Goal: Task Accomplishment & Management: Manage account settings

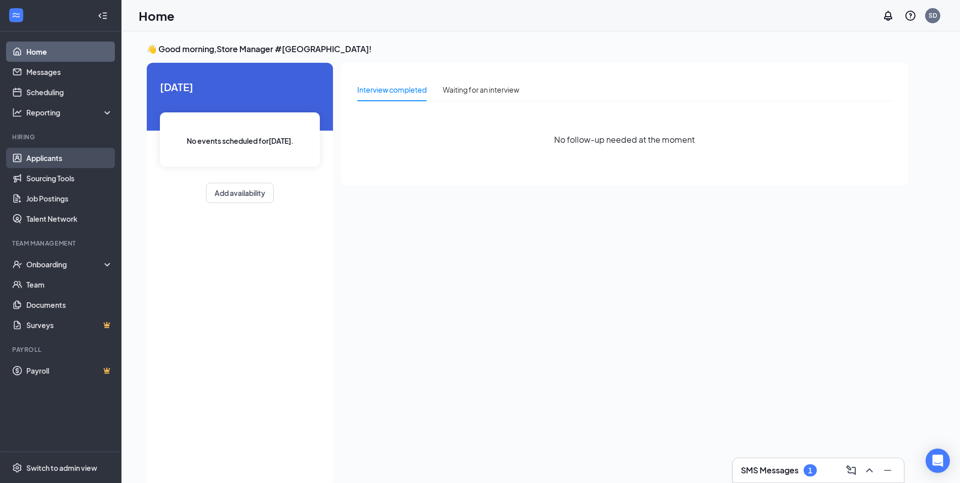
click at [43, 153] on link "Applicants" at bounding box center [69, 158] width 86 height 20
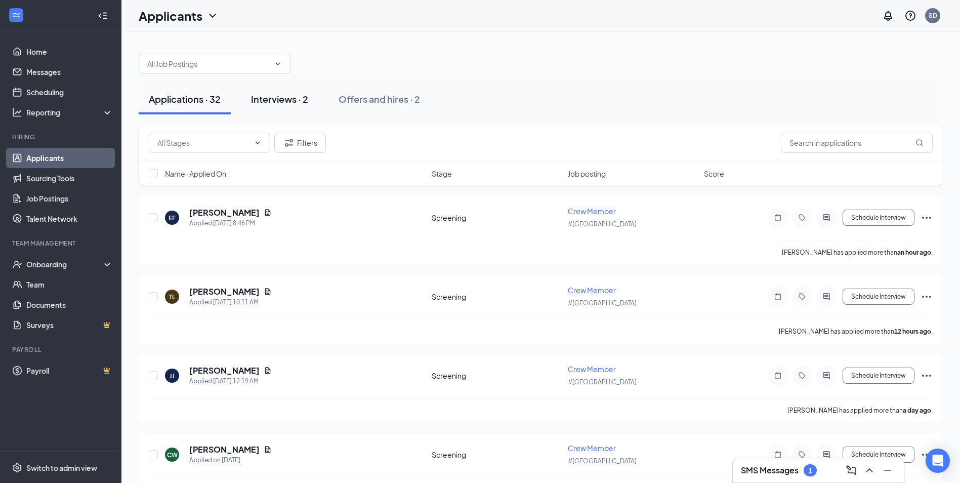
click at [293, 96] on div "Interviews · 2" at bounding box center [279, 99] width 57 height 13
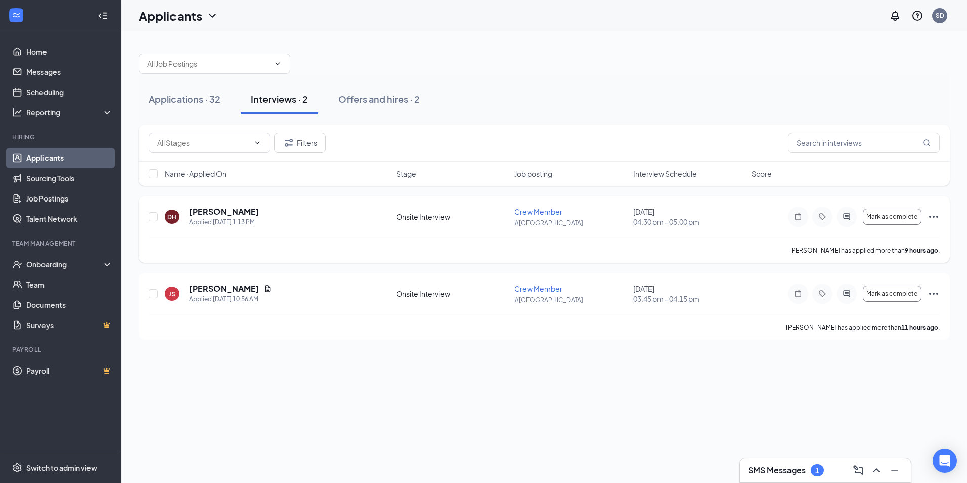
click at [539, 210] on span "Crew Member" at bounding box center [538, 211] width 48 height 9
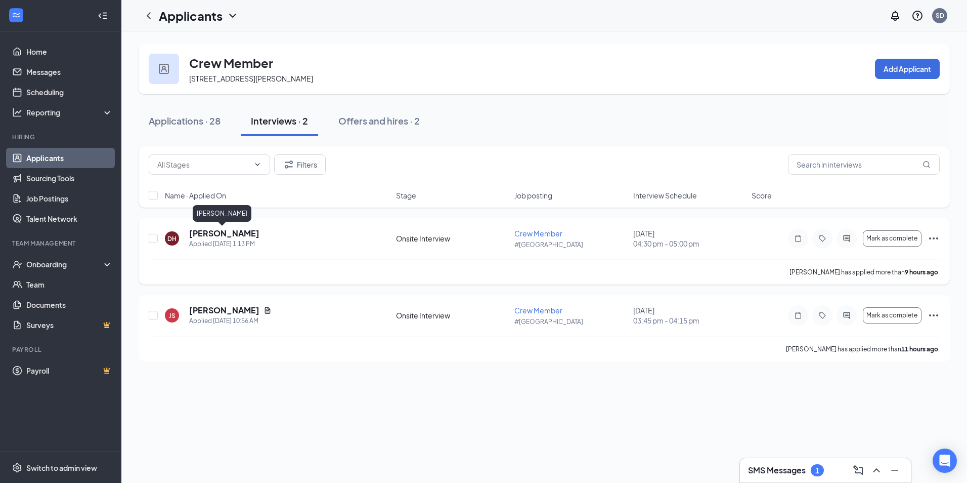
click at [219, 234] on h5 "[PERSON_NAME]" at bounding box center [224, 233] width 70 height 11
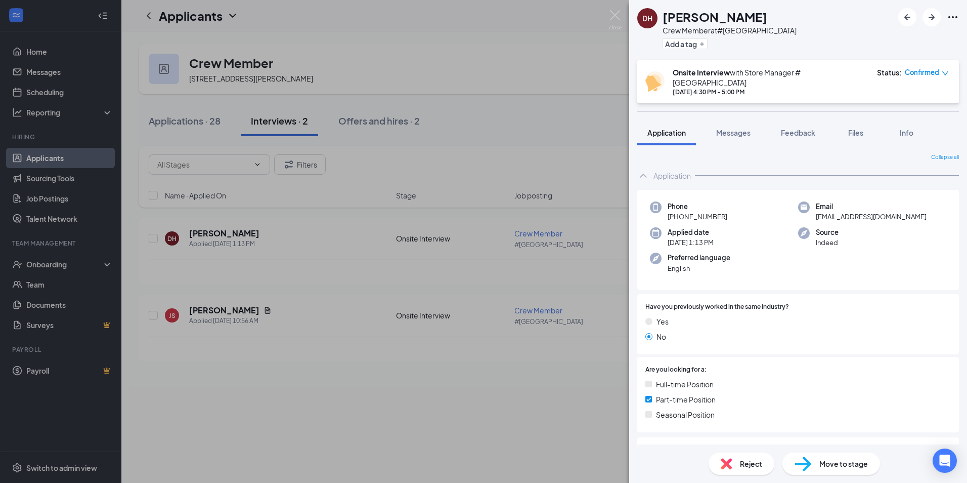
click at [493, 107] on div "DH [PERSON_NAME] Crew Member at #[GEOGRAPHIC_DATA] Dr Add a tag Onsite Intervie…" at bounding box center [483, 241] width 967 height 483
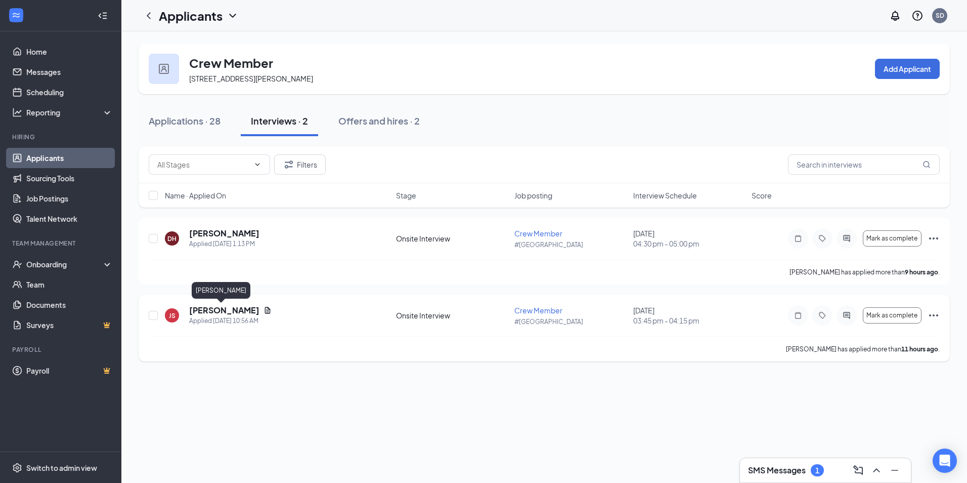
click at [212, 308] on h5 "[PERSON_NAME]" at bounding box center [224, 310] width 70 height 11
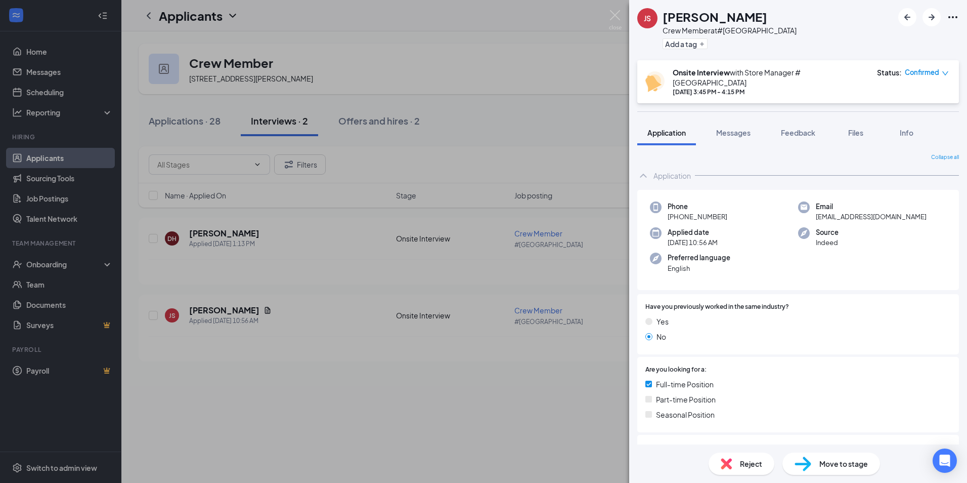
click at [319, 246] on div "JS [PERSON_NAME] Crew Member at #9115 Academy Dr Add a tag Onsite Interview wit…" at bounding box center [483, 241] width 967 height 483
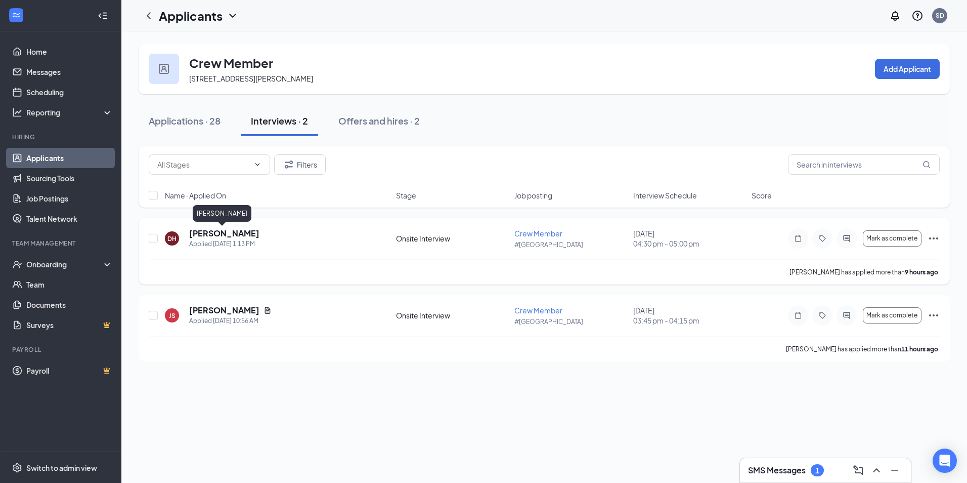
click at [208, 236] on h5 "[PERSON_NAME]" at bounding box center [224, 233] width 70 height 11
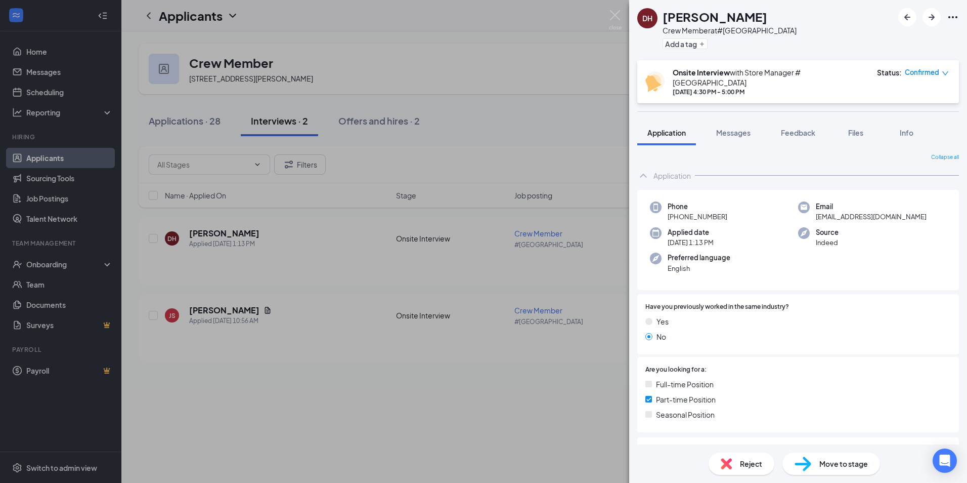
click at [331, 257] on div "DH [PERSON_NAME] Crew Member at #[GEOGRAPHIC_DATA] Dr Add a tag Onsite Intervie…" at bounding box center [483, 241] width 967 height 483
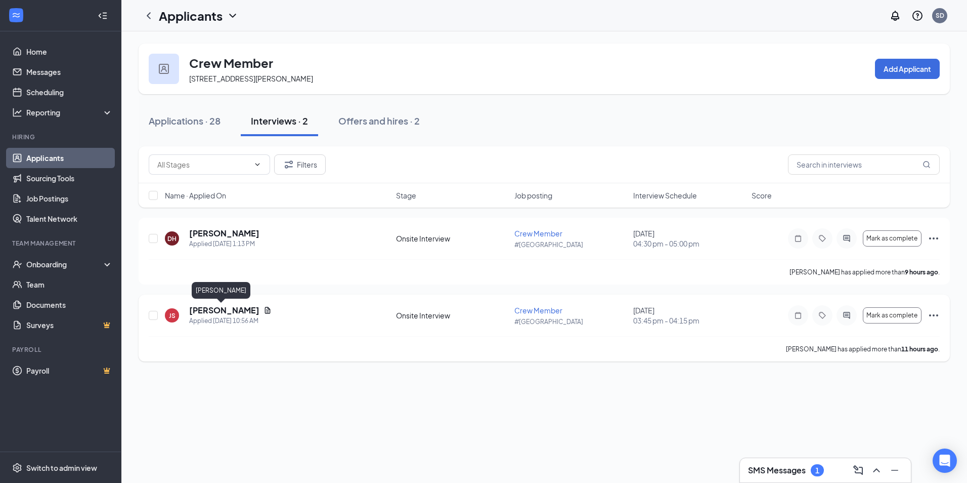
click at [225, 313] on h5 "[PERSON_NAME]" at bounding box center [224, 310] width 70 height 11
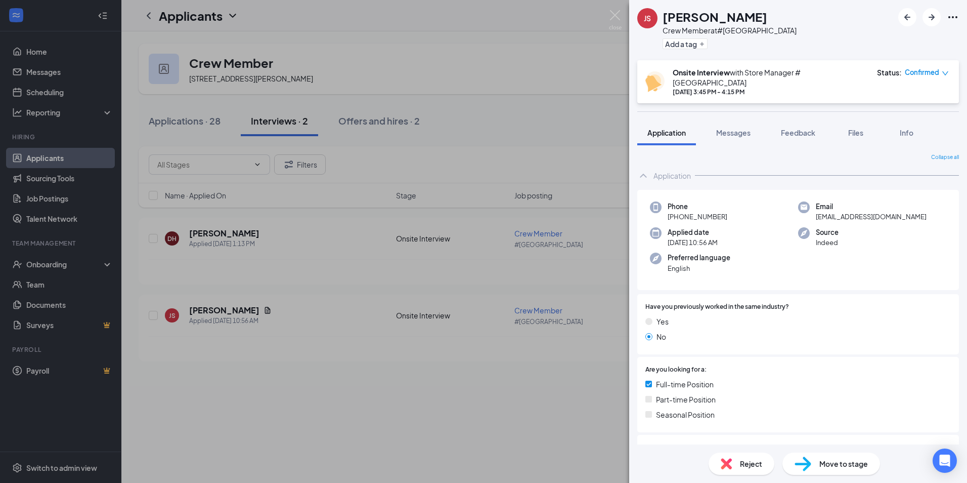
click at [426, 161] on div "JS [PERSON_NAME] Crew Member at #9115 Academy Dr Add a tag Onsite Interview wit…" at bounding box center [483, 241] width 967 height 483
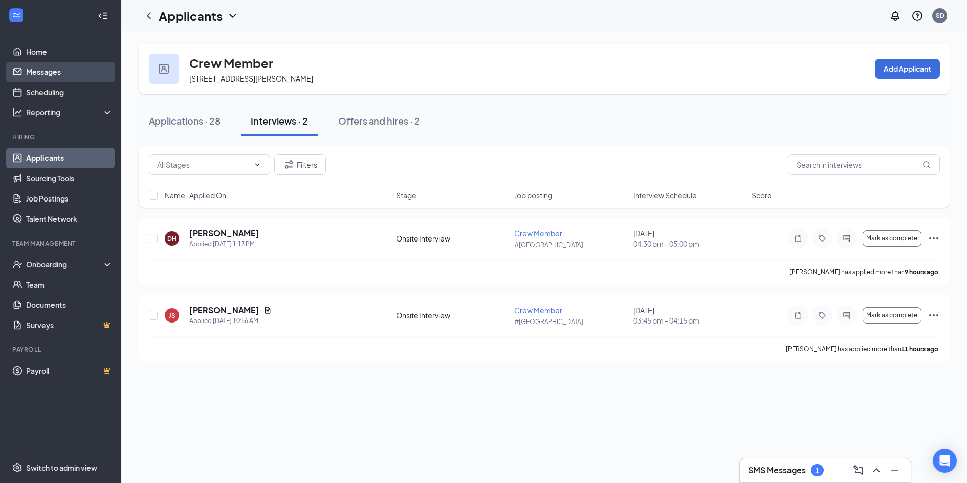
click at [37, 79] on link "Messages" at bounding box center [69, 72] width 86 height 20
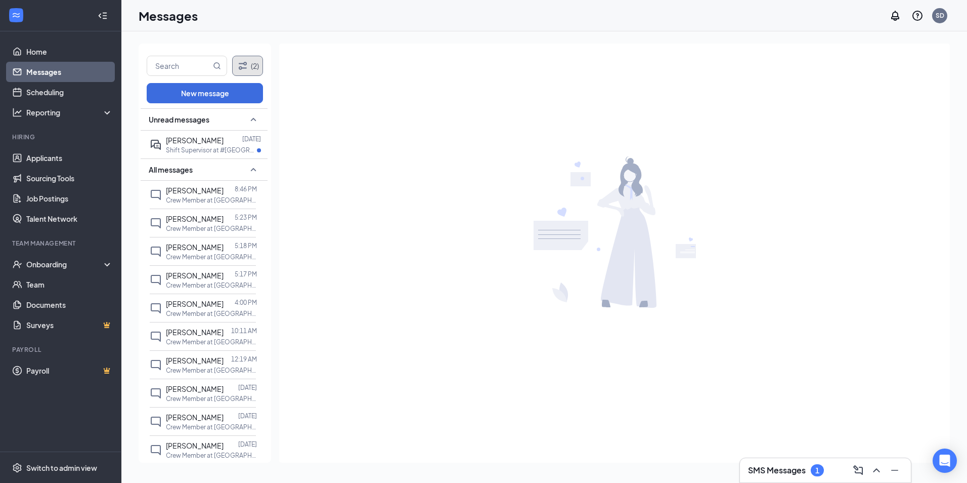
click at [254, 67] on button "(2)" at bounding box center [247, 66] width 31 height 20
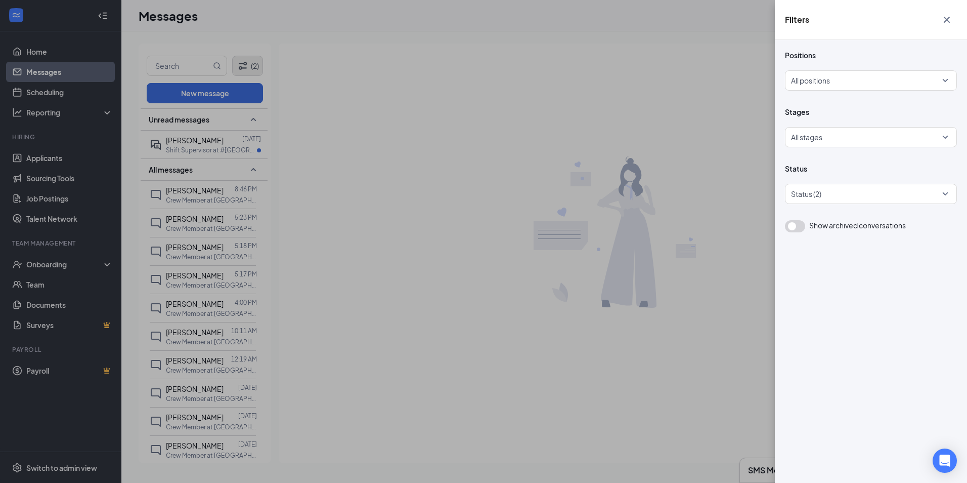
click at [254, 67] on div "Filters Positions All positions Stages All stages Status Status (2) Show archiv…" at bounding box center [483, 241] width 967 height 483
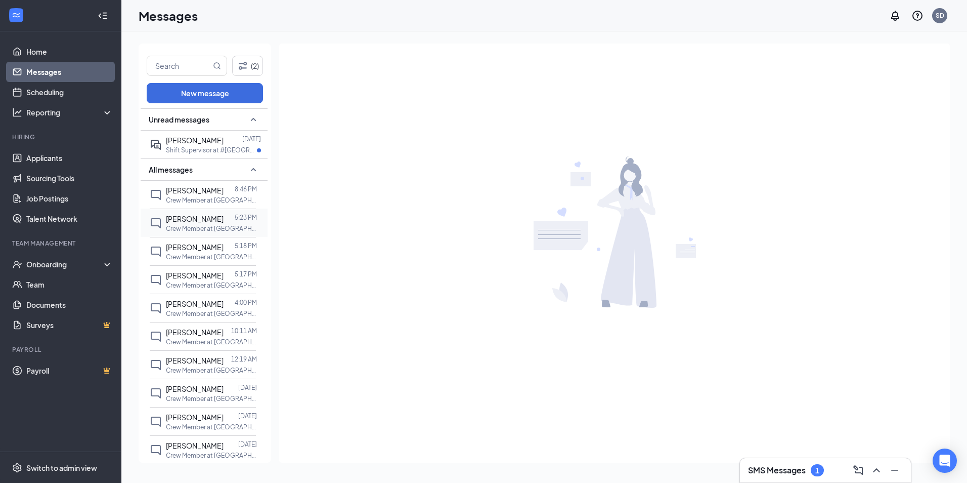
click at [178, 223] on span "[PERSON_NAME]" at bounding box center [195, 218] width 58 height 9
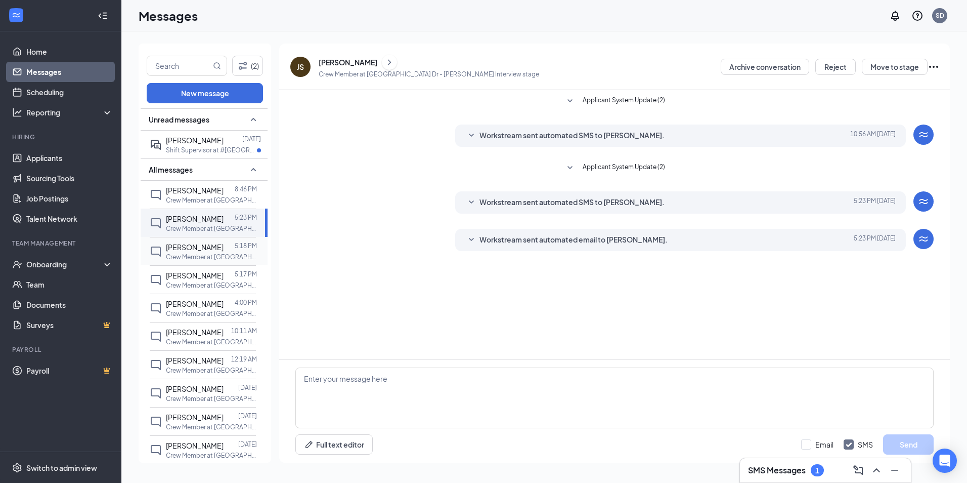
click at [189, 249] on span "[PERSON_NAME]" at bounding box center [195, 246] width 58 height 9
